Goal: Information Seeking & Learning: Learn about a topic

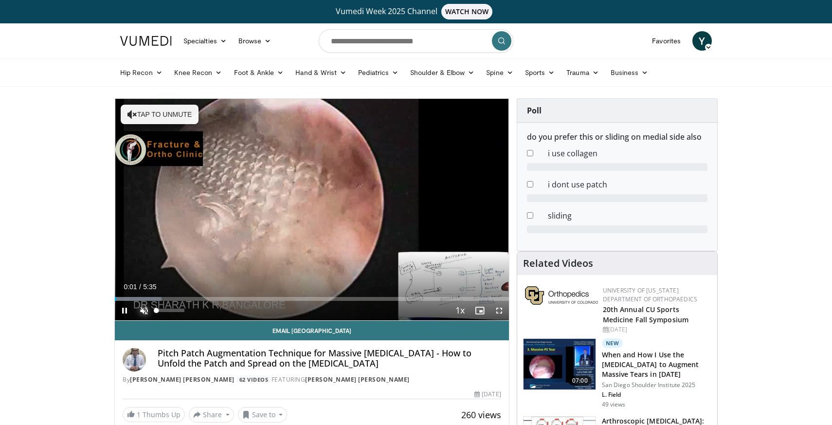
click at [147, 311] on span "Video Player" at bounding box center [143, 310] width 19 height 19
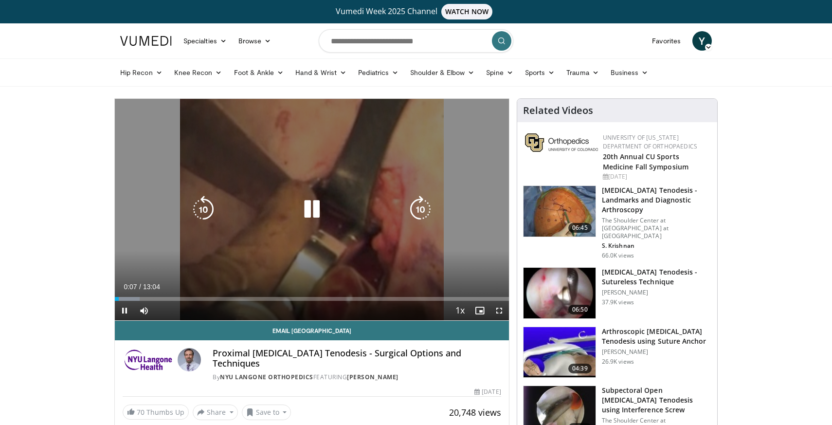
click at [303, 211] on icon "Video Player" at bounding box center [311, 209] width 27 height 27
